Goal: Go to known website: Go to known website

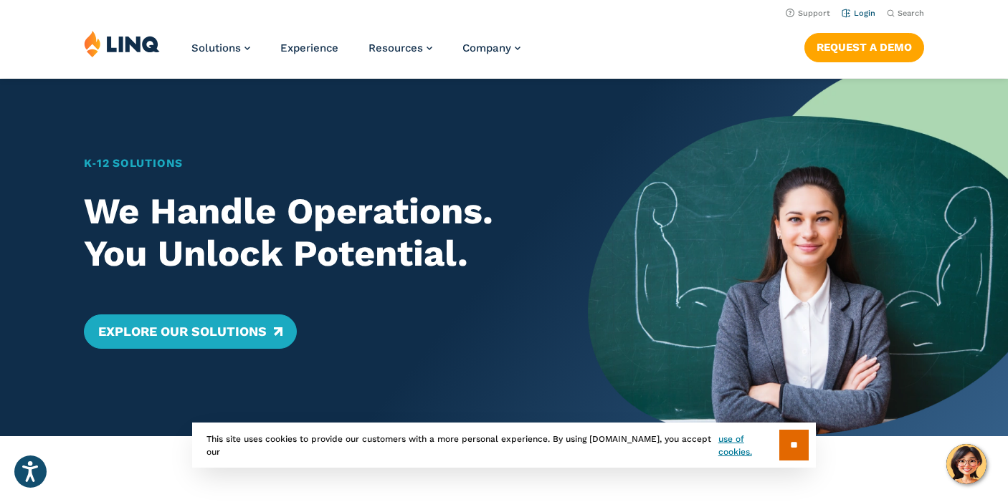
click at [866, 10] on link "Login" at bounding box center [859, 13] width 34 height 9
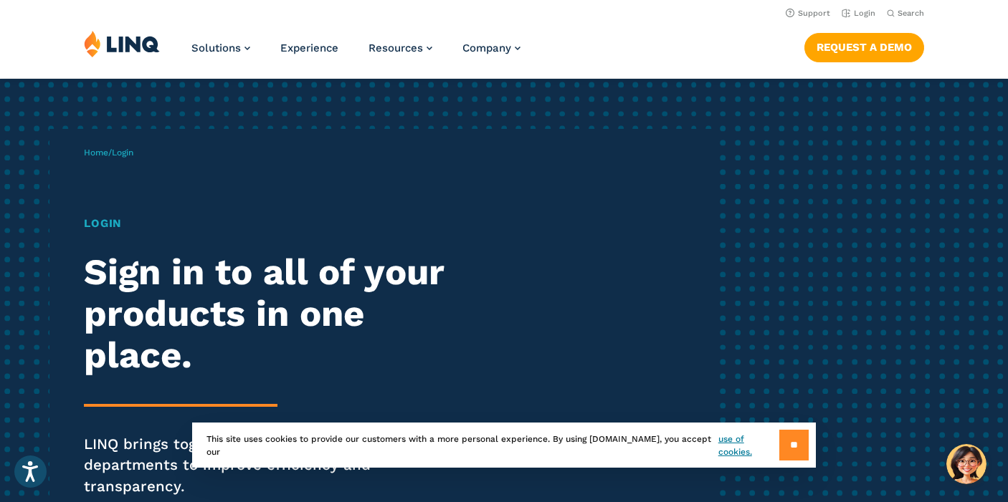
click at [785, 445] on input "**" at bounding box center [793, 445] width 29 height 31
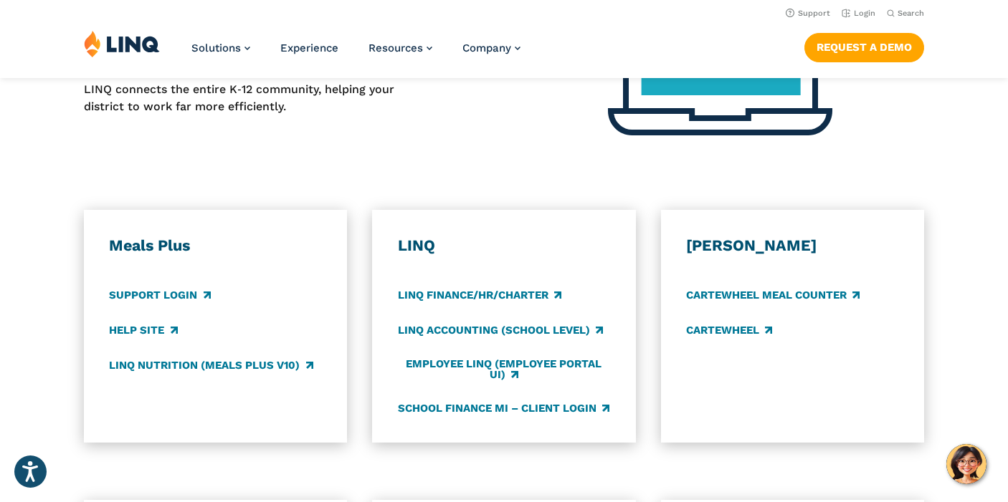
scroll to position [711, 0]
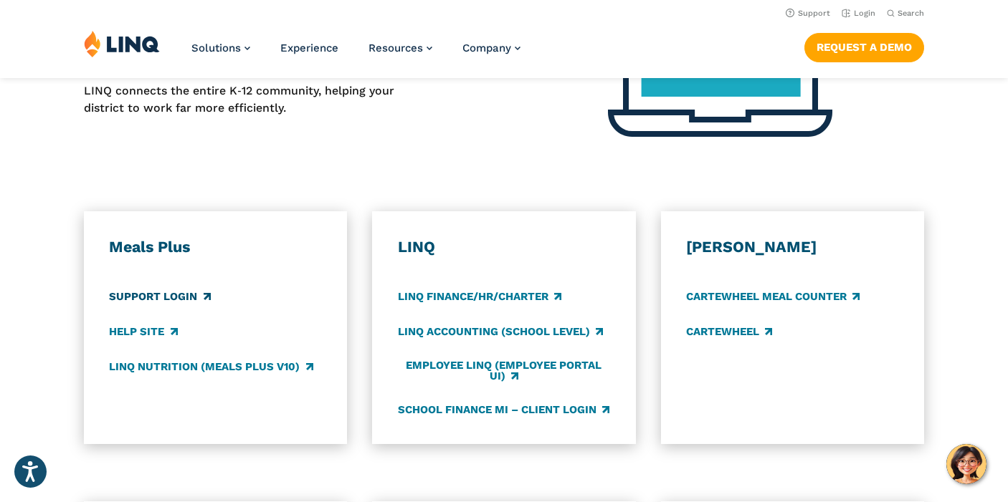
click at [156, 289] on link "Support Login" at bounding box center [159, 297] width 101 height 16
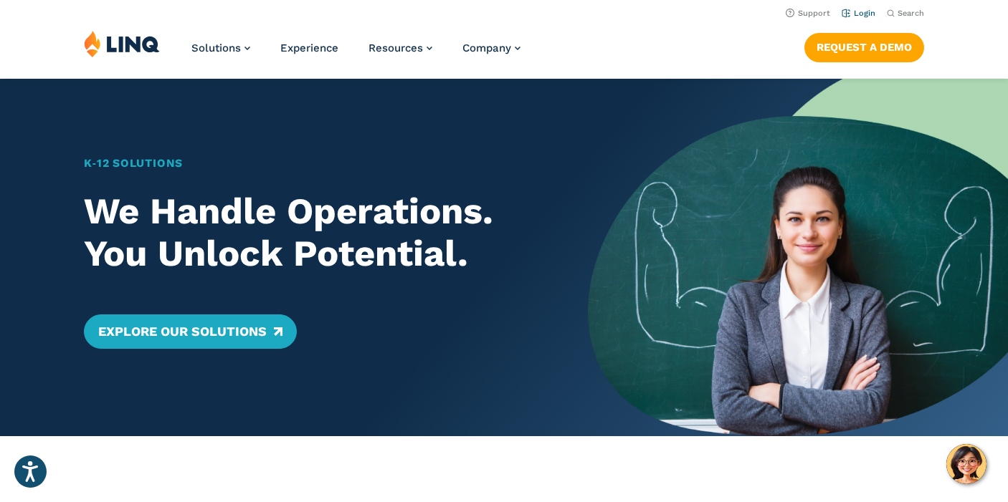
click at [861, 9] on link "Login" at bounding box center [859, 13] width 34 height 9
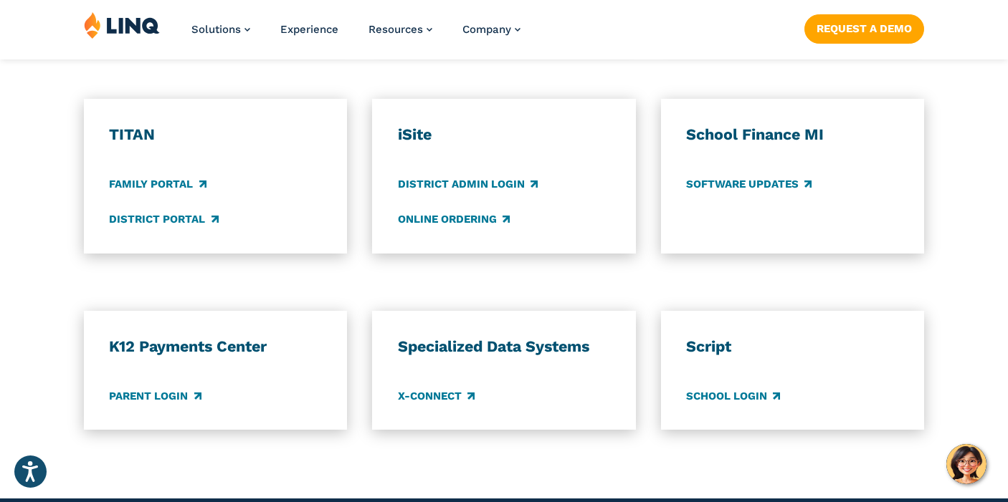
scroll to position [1115, 0]
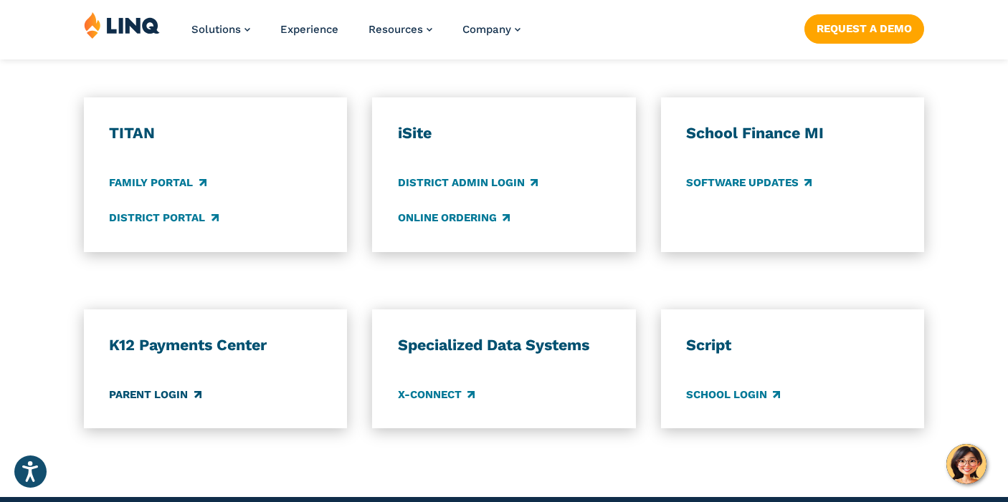
click at [174, 387] on link "Parent Login" at bounding box center [155, 395] width 92 height 16
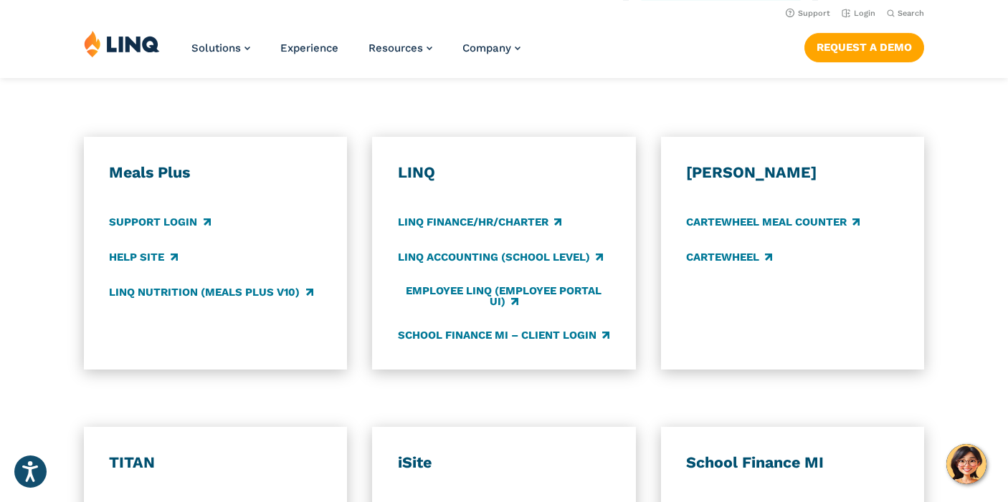
scroll to position [785, 0]
click at [740, 215] on link "CARTEWHEEL Meal Counter" at bounding box center [772, 223] width 173 height 16
